Goal: Information Seeking & Learning: Find specific fact

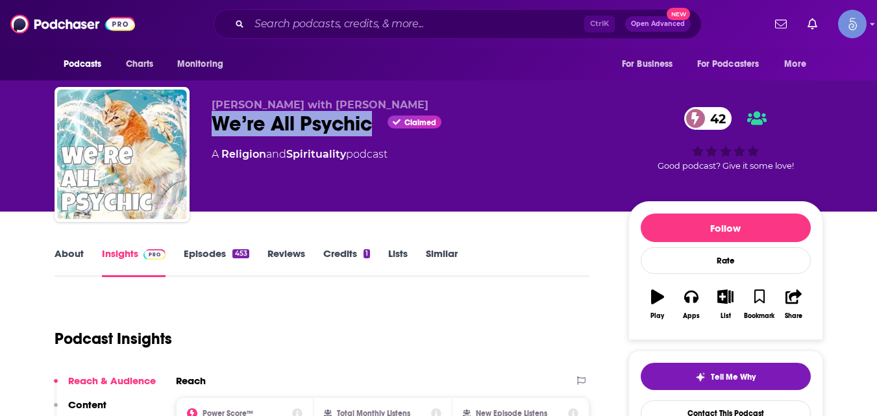
drag, startPoint x: 209, startPoint y: 125, endPoint x: 369, endPoint y: 137, distance: 160.8
click at [369, 136] on div "Lisa Rusczyk with Misty Lohr We’re All Psychic Claimed 42 A Religion and Spirit…" at bounding box center [439, 157] width 768 height 140
copy h2 "We’re All Psychic"
click at [338, 24] on input "Search podcasts, credits, & more..." at bounding box center [416, 24] width 335 height 21
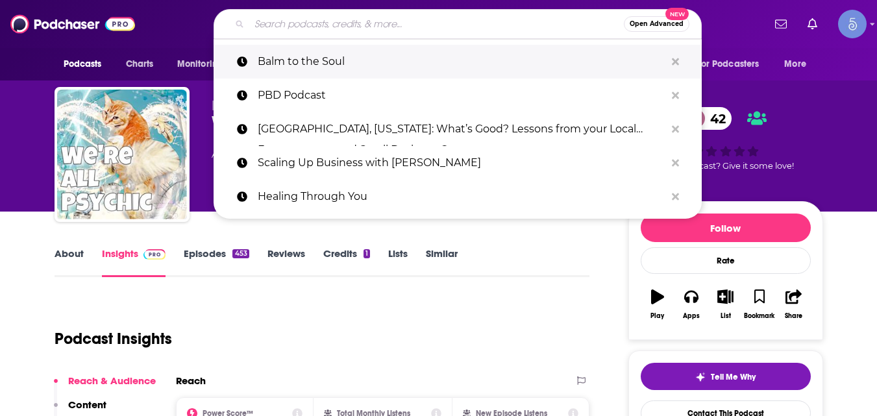
paste input "MAGIC IS REAL"
type input "MAGIC IS REAL"
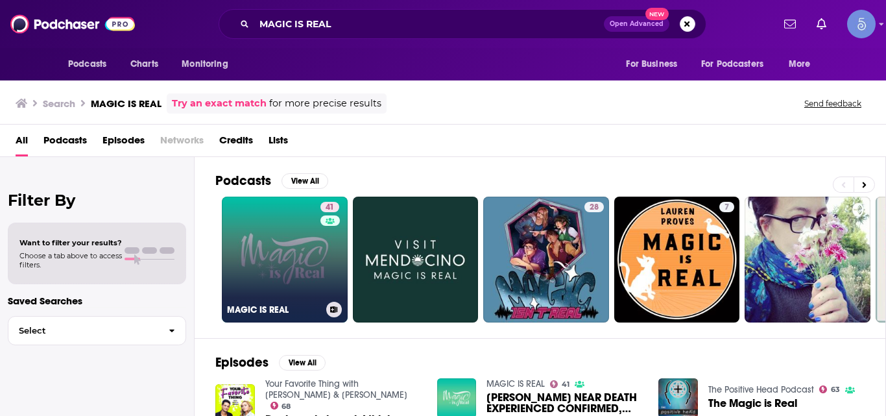
click at [282, 248] on link "41 MAGIC IS REAL" at bounding box center [285, 260] width 126 height 126
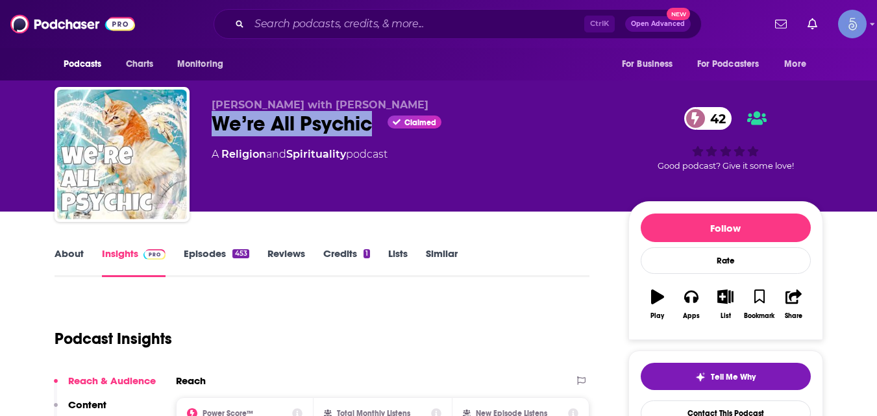
drag, startPoint x: 212, startPoint y: 124, endPoint x: 367, endPoint y: 139, distance: 155.8
click at [367, 139] on div "Lisa Rusczyk with Misty Lohr We’re All Psychic Claimed 42 A Religion and Spirit…" at bounding box center [410, 151] width 396 height 104
copy h2 "We’re All Psychic"
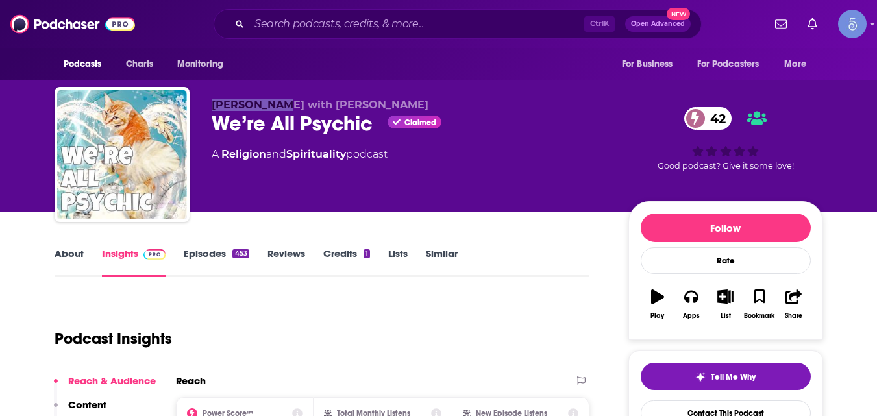
drag, startPoint x: 207, startPoint y: 106, endPoint x: 274, endPoint y: 110, distance: 67.0
click at [275, 109] on div "Lisa Rusczyk with Misty Lohr We’re All Psychic Claimed 42 A Religion and Spirit…" at bounding box center [439, 157] width 768 height 140
click at [243, 98] on div "Lisa Rusczyk with Misty Lohr We’re All Psychic Claimed 42 A Religion and Spirit…" at bounding box center [439, 157] width 768 height 140
drag, startPoint x: 216, startPoint y: 101, endPoint x: 278, endPoint y: 100, distance: 61.7
click at [278, 100] on span "Lisa Rusczyk with Misty Lohr" at bounding box center [320, 105] width 217 height 12
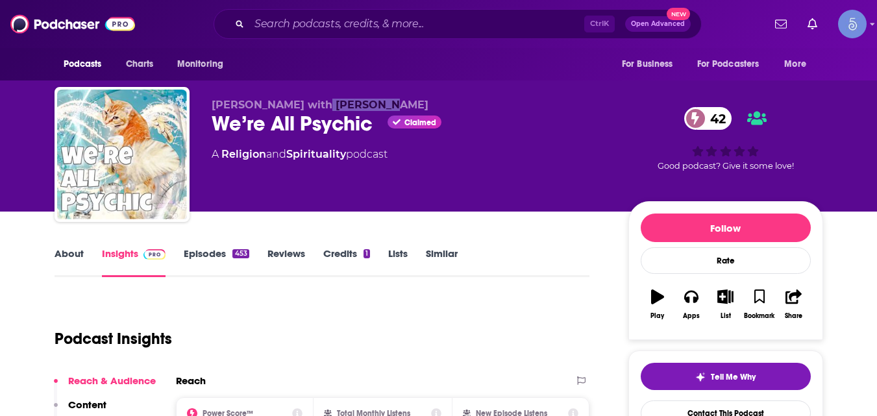
drag, startPoint x: 313, startPoint y: 107, endPoint x: 368, endPoint y: 106, distance: 54.5
click at [369, 106] on p "Lisa Rusczyk with Misty Lohr" at bounding box center [410, 105] width 396 height 12
drag, startPoint x: 237, startPoint y: 102, endPoint x: 280, endPoint y: 104, distance: 43.5
click at [280, 104] on div "Lisa Rusczyk with Misty Lohr We’re All Psychic Claimed 42 A Religion and Spirit…" at bounding box center [439, 157] width 768 height 140
copy span "Lisa Rusczyk"
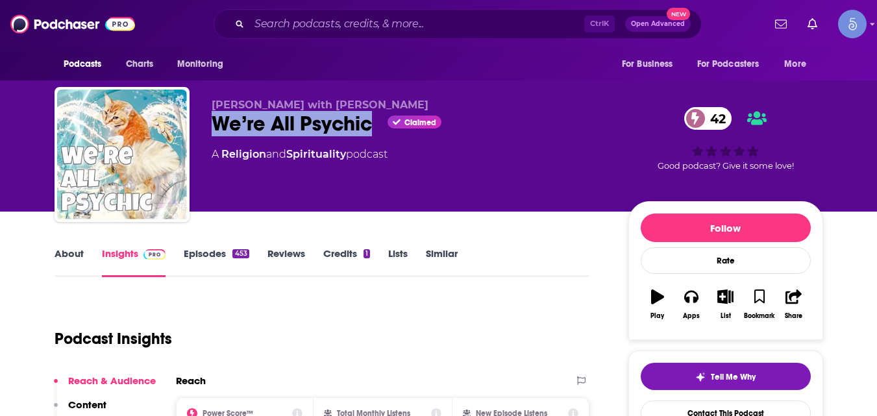
drag, startPoint x: 269, startPoint y: 130, endPoint x: 374, endPoint y: 116, distance: 106.1
click at [374, 116] on div "Lisa Rusczyk with Misty Lohr We’re All Psychic Claimed 42 A Religion and Spirit…" at bounding box center [439, 157] width 768 height 140
copy h2 "We’re All Psychic"
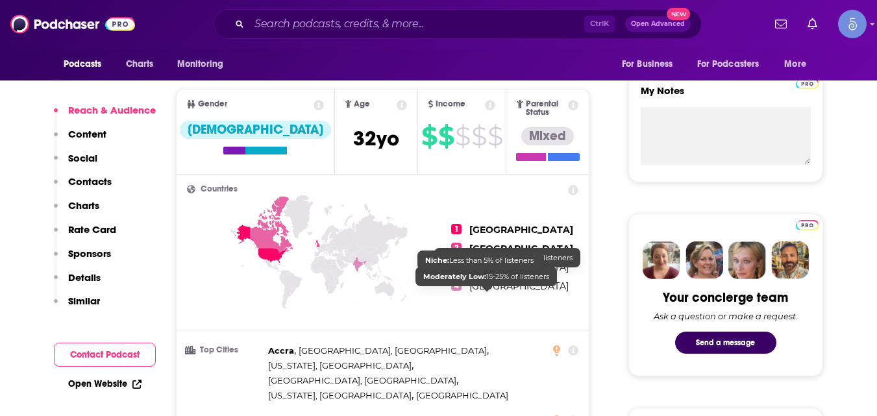
scroll to position [714, 0]
